Goal: Navigation & Orientation: Find specific page/section

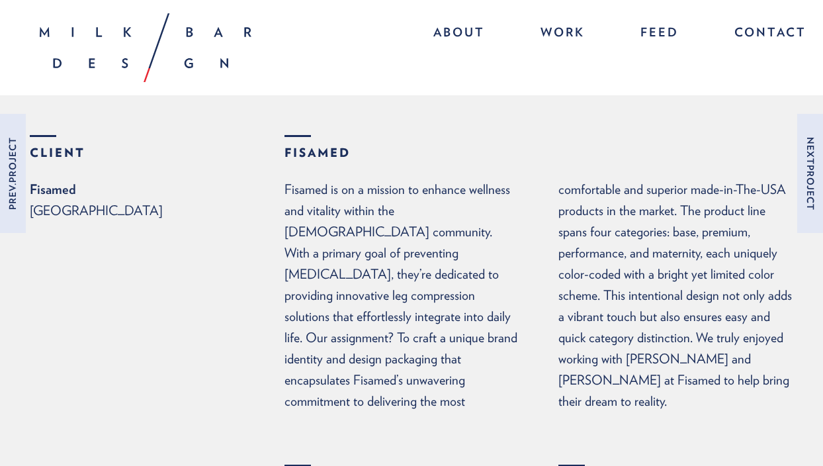
click at [52, 212] on p "Mexico" at bounding box center [157, 210] width 255 height 21
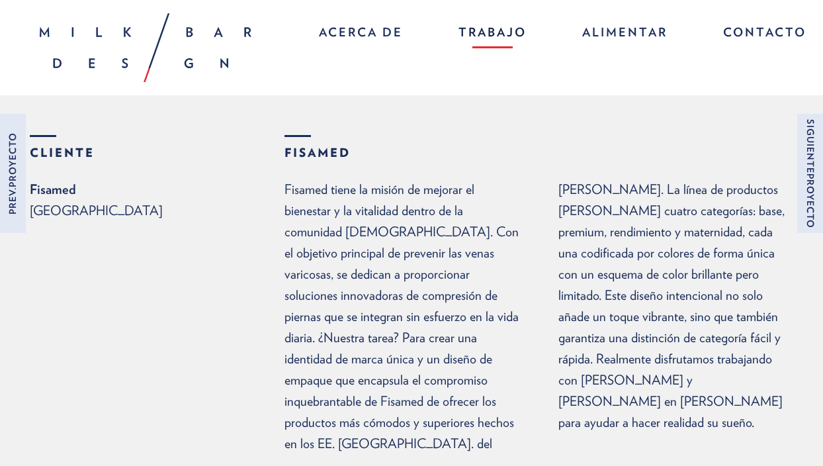
click at [470, 34] on link "TRABAJO" at bounding box center [492, 34] width 95 height 28
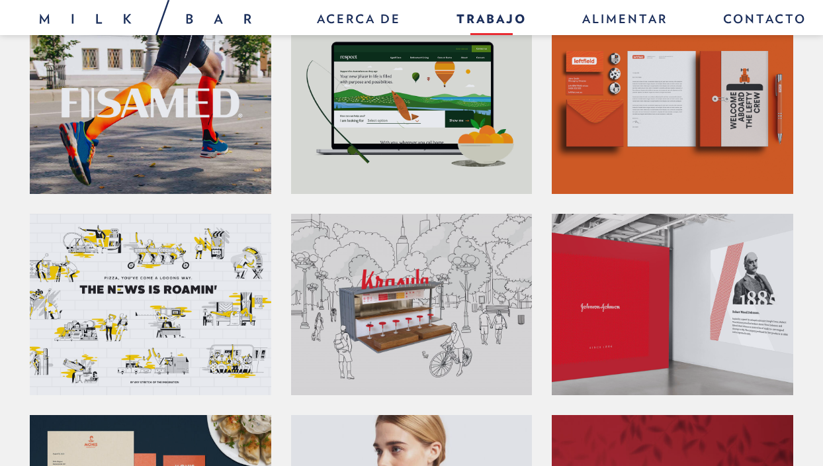
scroll to position [212, 0]
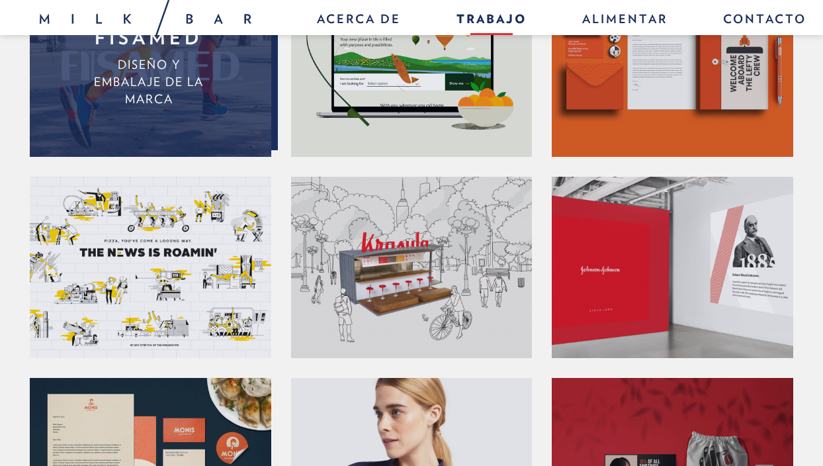
click at [205, 122] on link "FISAMED DISEÑO Y EMBALAJE DE LA MARCA" at bounding box center [149, 66] width 239 height 181
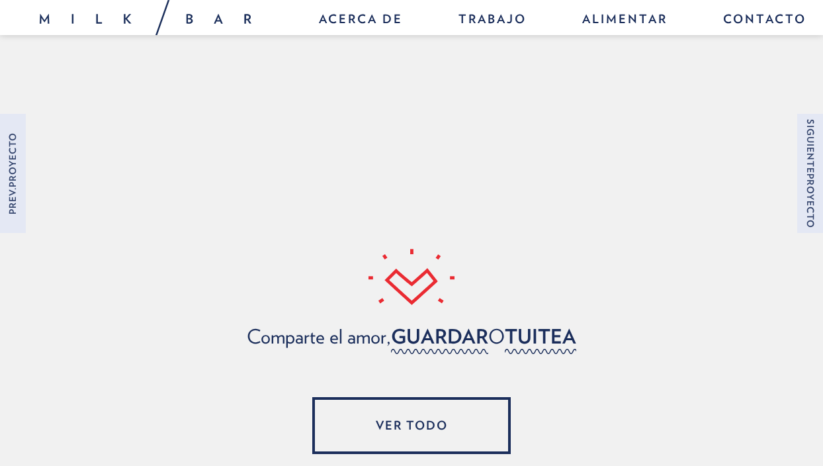
scroll to position [5327, 0]
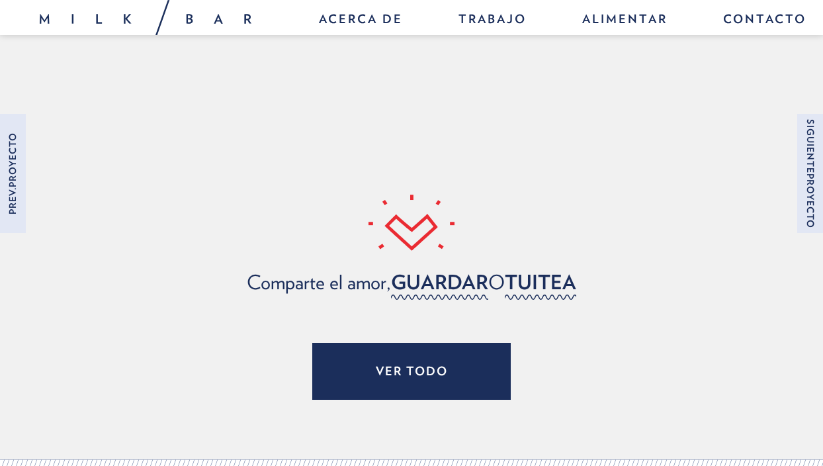
click at [483, 343] on link "ver todo" at bounding box center [411, 371] width 198 height 57
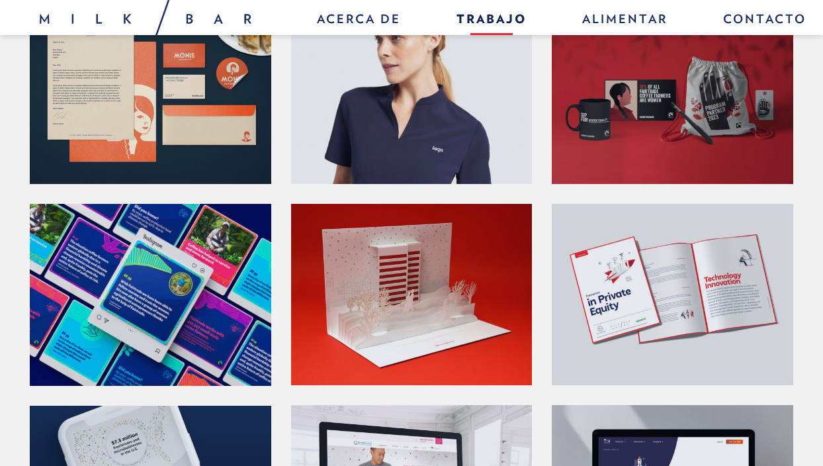
scroll to position [609, 0]
